Goal: Task Accomplishment & Management: Use online tool/utility

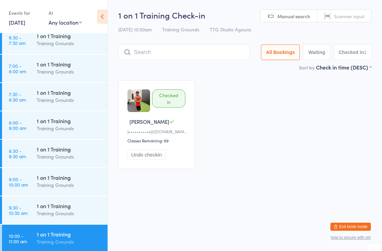
scroll to position [151, 0]
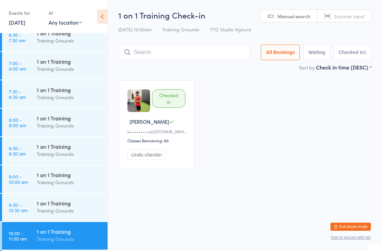
click at [71, 202] on div "1 on 1 Training" at bounding box center [69, 202] width 65 height 7
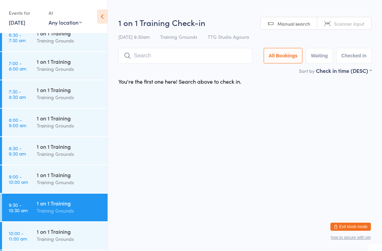
click at [192, 62] on input "search" at bounding box center [185, 56] width 134 height 16
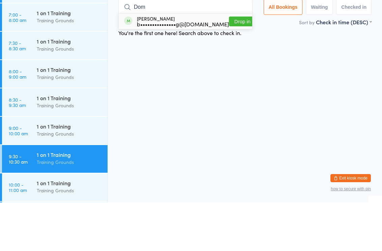
type input "Dom"
click at [242, 65] on button "Drop in" at bounding box center [242, 70] width 27 height 10
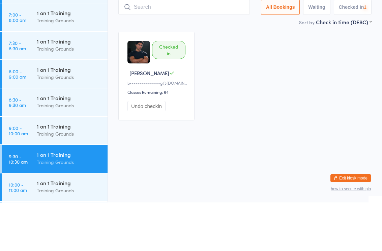
click at [230, 74] on div "Checked in Dominic L b•••••••••••••••g@gmail.com Classes Remaining: 64 Undo che…" at bounding box center [244, 124] width 265 height 101
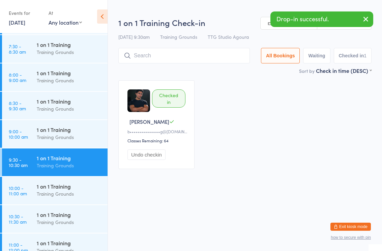
scroll to position [214, 0]
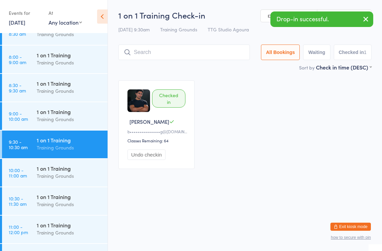
click at [62, 202] on div "Training Grounds" at bounding box center [69, 204] width 65 height 8
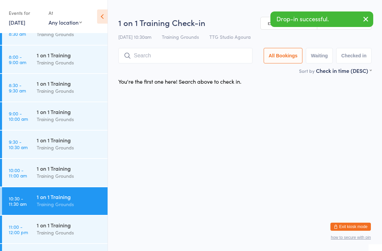
click at [186, 57] on input "search" at bounding box center [185, 56] width 134 height 16
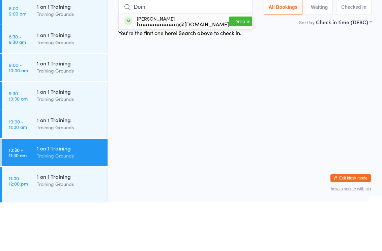
type input "Dom"
click at [238, 65] on button "Drop in" at bounding box center [242, 70] width 27 height 10
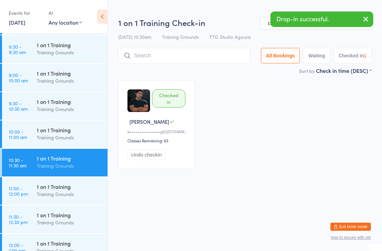
scroll to position [266, 0]
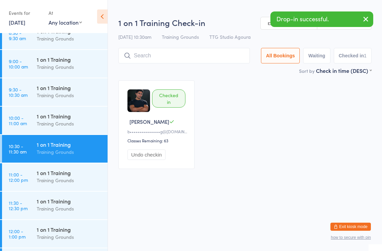
click at [54, 207] on div "Training Grounds" at bounding box center [69, 209] width 65 height 8
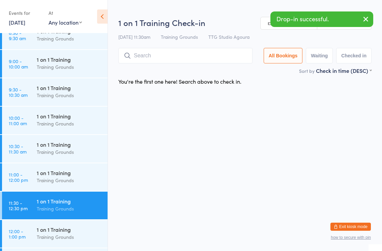
click at [170, 56] on input "search" at bounding box center [185, 56] width 134 height 16
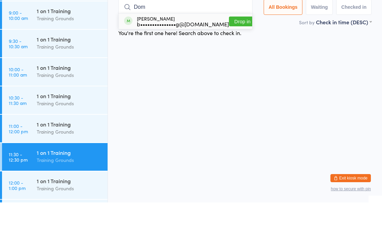
type input "Dom"
click at [241, 65] on button "Drop in" at bounding box center [242, 70] width 27 height 10
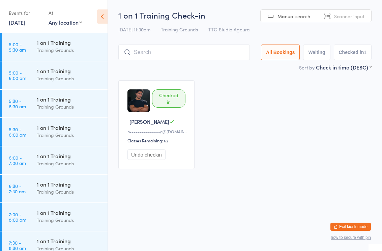
click at [264, 175] on div "Checked in Dominic L b•••••••••••••••g@gmail.com Classes Remaining: 62 Undo che…" at bounding box center [244, 124] width 265 height 101
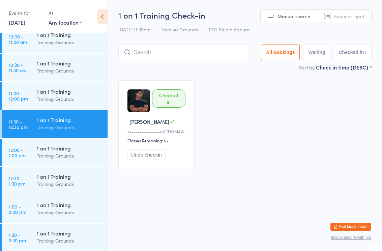
scroll to position [349, 0]
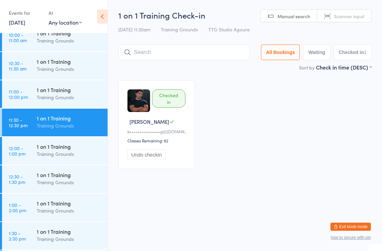
click at [62, 181] on div "Training Grounds" at bounding box center [69, 182] width 65 height 8
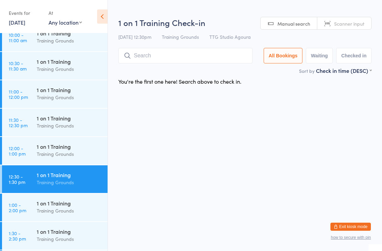
click at [77, 205] on div "1 on 1 Training" at bounding box center [69, 202] width 65 height 7
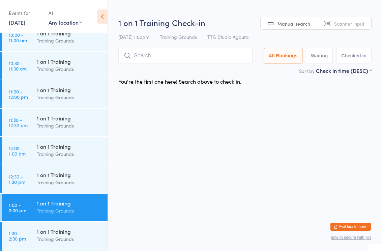
click at [191, 58] on input "search" at bounding box center [185, 56] width 134 height 16
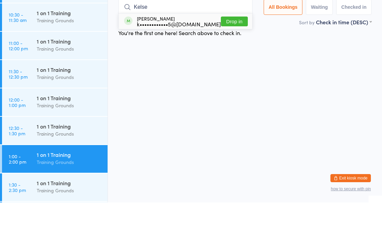
type input "Kelse"
click at [237, 65] on button "Drop in" at bounding box center [234, 70] width 27 height 10
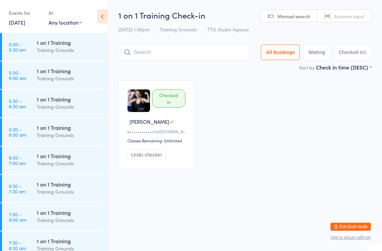
click at [237, 148] on div "Checked in [PERSON_NAME] L k••••••••••••5@[DOMAIN_NAME] Classes Remaining: Unli…" at bounding box center [244, 124] width 265 height 101
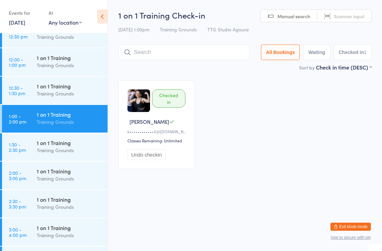
scroll to position [466, 0]
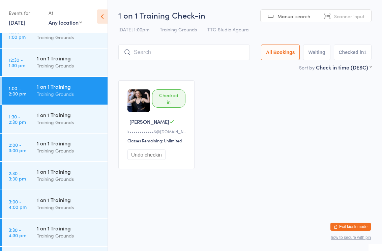
click at [197, 53] on input "search" at bounding box center [184, 53] width 132 height 16
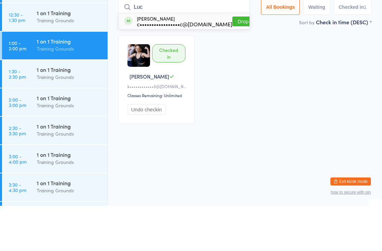
type input "Luc"
click at [189, 66] on div "c•••••••••••••••••c@[DOMAIN_NAME]" at bounding box center [184, 68] width 95 height 5
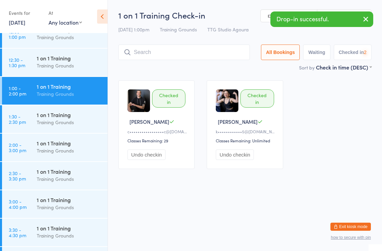
scroll to position [488, 0]
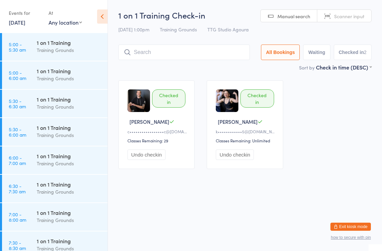
click at [177, 224] on html "You have now entered Kiosk Mode. Members will be able to check themselves in us…" at bounding box center [191, 125] width 382 height 251
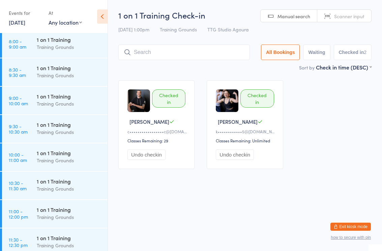
scroll to position [231, 0]
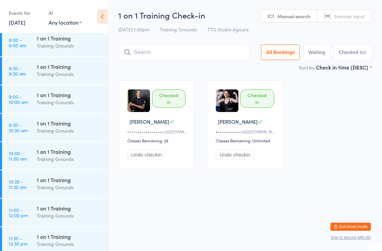
click at [52, 103] on div "Training Grounds" at bounding box center [69, 102] width 65 height 8
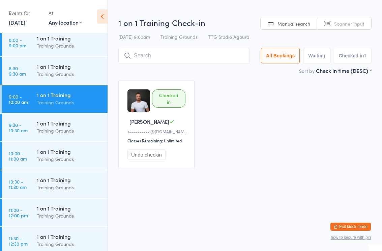
click at [153, 60] on input "search" at bounding box center [184, 56] width 132 height 16
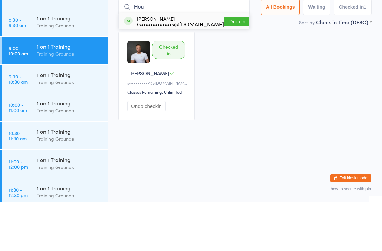
type input "Hou"
click at [181, 70] on div "G•••••••••••••s@gmail.com" at bounding box center [180, 72] width 87 height 5
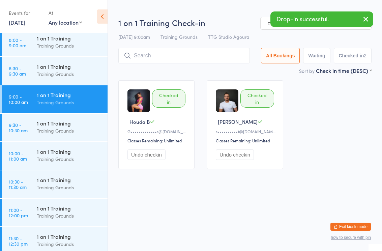
click at [55, 155] on div "1 on 1 Training" at bounding box center [69, 151] width 65 height 7
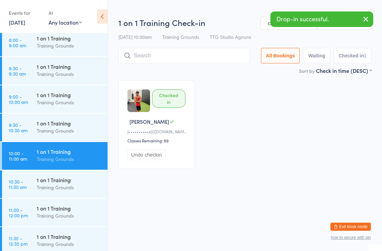
click at [161, 57] on input "search" at bounding box center [184, 56] width 132 height 16
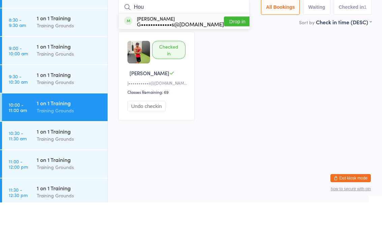
type input "Hou"
click at [186, 70] on div "G•••••••••••••s@[DOMAIN_NAME]" at bounding box center [180, 72] width 87 height 5
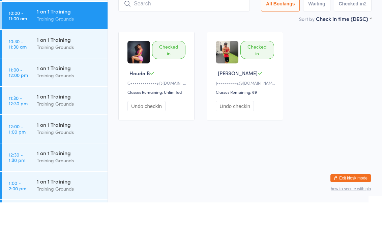
scroll to position [324, 0]
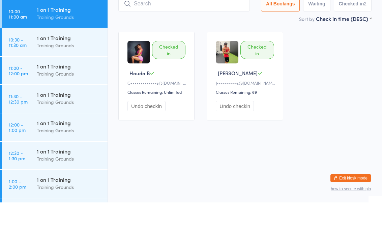
click at [60, 118] on div "Training Grounds" at bounding box center [69, 122] width 65 height 8
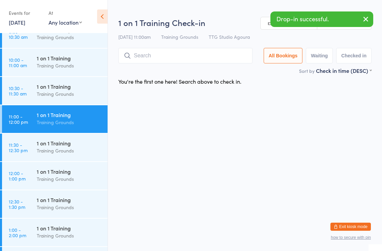
click at [164, 60] on input "search" at bounding box center [185, 56] width 134 height 16
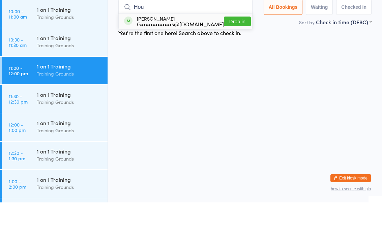
type input "Hou"
click at [178, 70] on div "G•••••••••••••s@[DOMAIN_NAME]" at bounding box center [180, 72] width 87 height 5
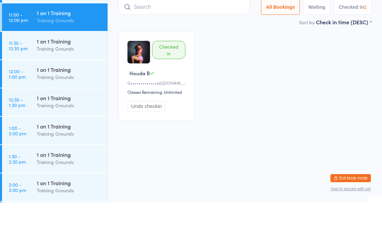
scroll to position [380, 0]
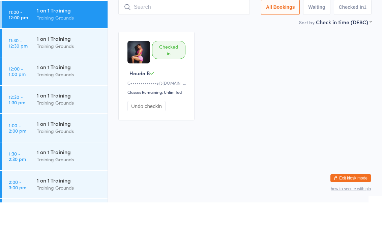
click at [61, 106] on div "1 on 1 Training Training Grounds" at bounding box center [72, 119] width 71 height 27
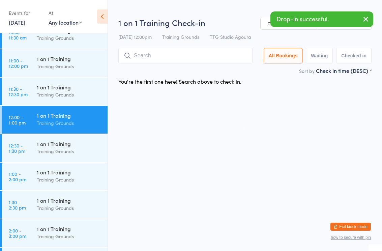
click at [153, 63] on input "search" at bounding box center [185, 56] width 134 height 16
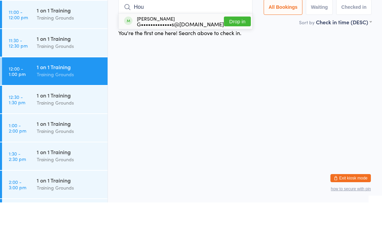
type input "Hou"
click at [172, 70] on div "G•••••••••••••s@[DOMAIN_NAME]" at bounding box center [180, 72] width 87 height 5
